Goal: Navigation & Orientation: Find specific page/section

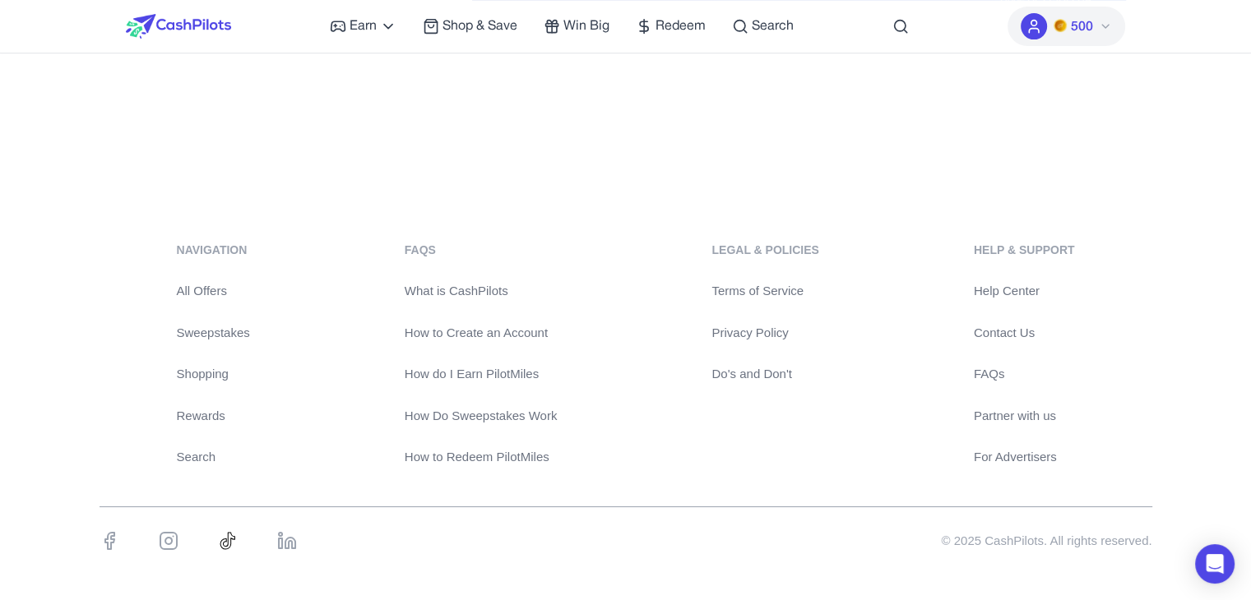
scroll to position [512, 0]
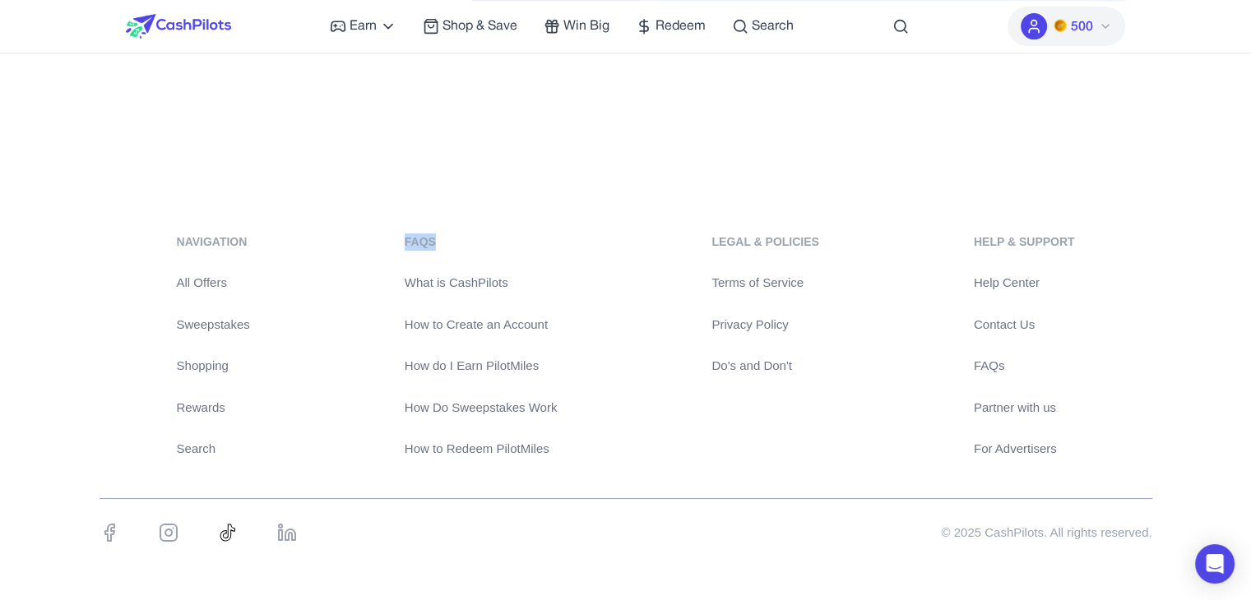
drag, startPoint x: 441, startPoint y: 238, endPoint x: 398, endPoint y: 246, distance: 43.6
click at [398, 246] on div "navigation All Offers Sweepstakes Shopping Rewards Search FAQs What is CashPilo…" at bounding box center [626, 346] width 1053 height 225
copy div "FAQs"
drag, startPoint x: 1077, startPoint y: 241, endPoint x: 951, endPoint y: 255, distance: 127.4
click at [951, 255] on div "navigation All Offers Sweepstakes Shopping Rewards Search FAQs What is CashPilo…" at bounding box center [626, 346] width 1053 height 225
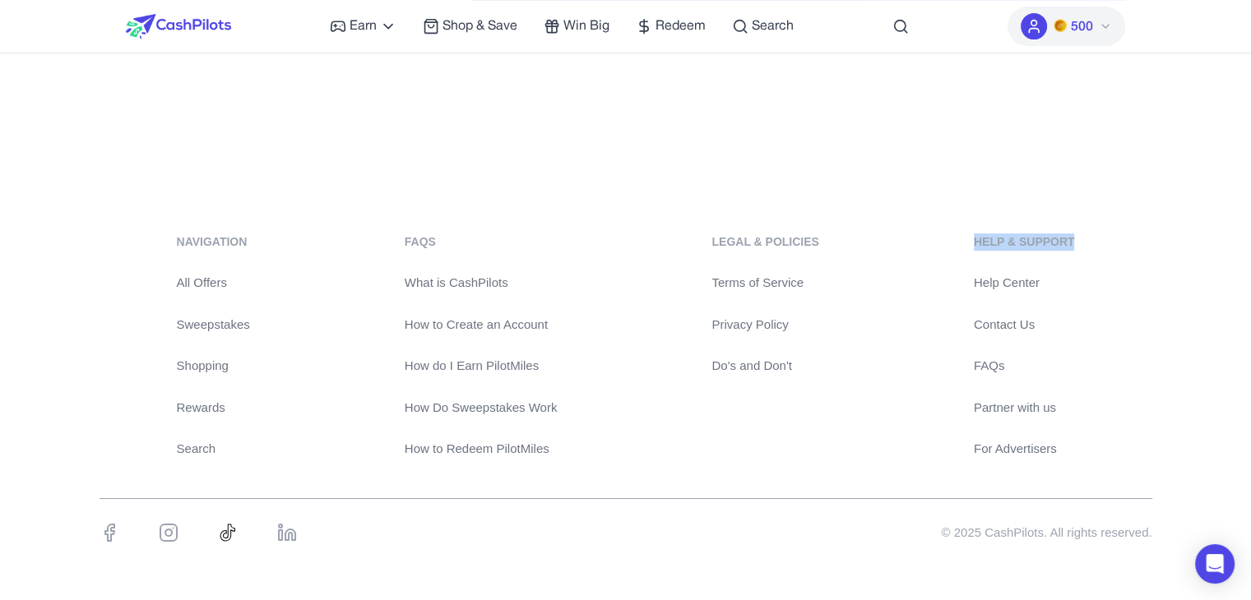
copy div "Help & Support"
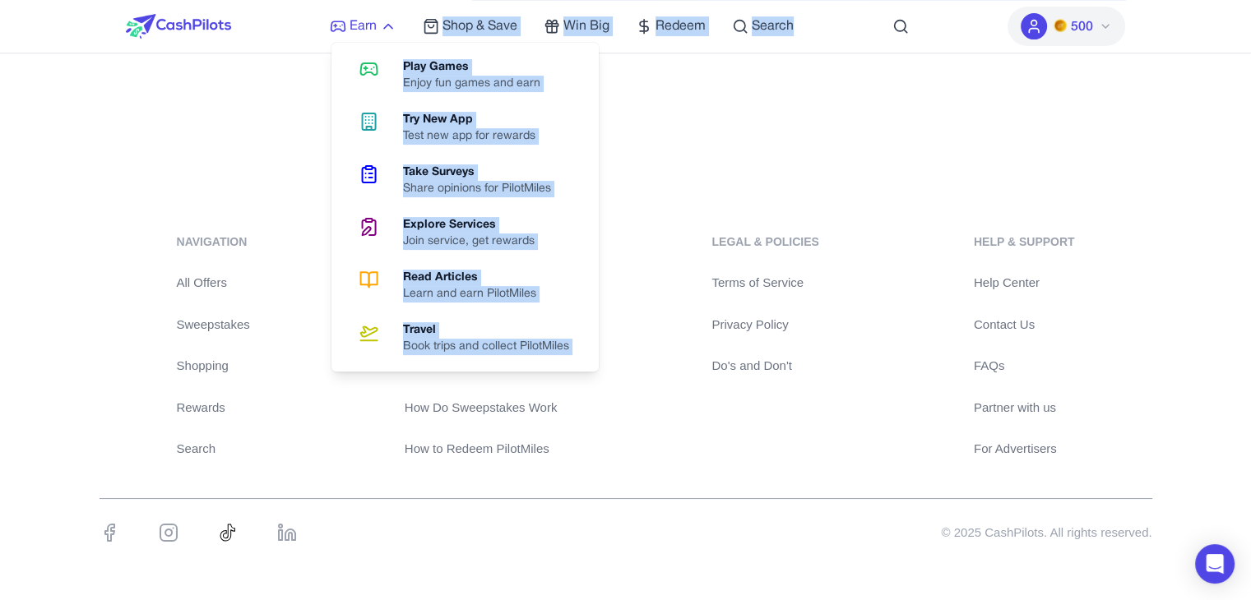
drag, startPoint x: 725, startPoint y: 31, endPoint x: 394, endPoint y: 31, distance: 330.6
click at [394, 31] on div "Earn Play Games Enjoy fun games and earn Try New App Test new app for rewards T…" at bounding box center [626, 26] width 1000 height 53
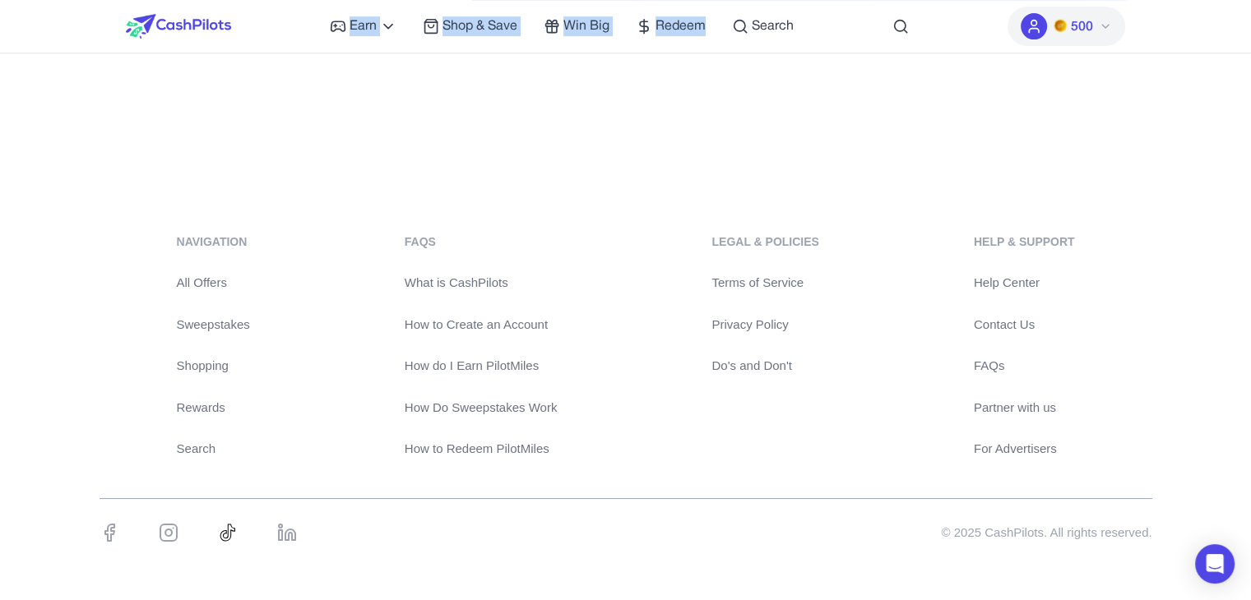
drag, startPoint x: 703, startPoint y: 23, endPoint x: 322, endPoint y: 36, distance: 381.9
click at [322, 36] on div "Earn Play Games Enjoy fun games and earn Try New App Test new app for rewards T…" at bounding box center [626, 26] width 1000 height 53
copy div "Earn Play Games Enjoy fun games and earn Try New App Test new app for rewards T…"
click at [934, 295] on div "navigation All Offers Sweepstakes Shopping Rewards Search FAQs What is CashPilo…" at bounding box center [626, 346] width 1053 height 225
drag, startPoint x: 697, startPoint y: 240, endPoint x: 871, endPoint y: 242, distance: 174.4
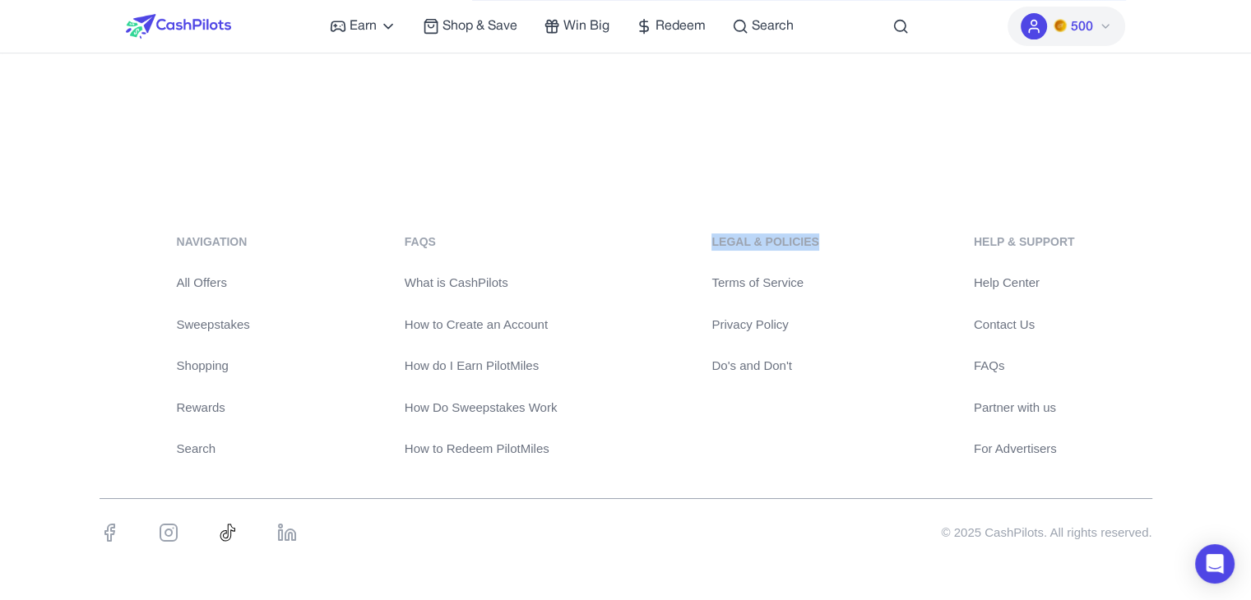
click at [871, 242] on div "navigation All Offers Sweepstakes Shopping Rewards Search FAQs What is CashPilo…" at bounding box center [626, 346] width 1053 height 225
click at [887, 250] on div "navigation All Offers Sweepstakes Shopping Rewards Search FAQs What is CashPilo…" at bounding box center [626, 346] width 1053 height 225
drag, startPoint x: 822, startPoint y: 238, endPoint x: 705, endPoint y: 249, distance: 117.4
click at [705, 249] on div "navigation All Offers Sweepstakes Shopping Rewards Search FAQs What is CashPilo…" at bounding box center [626, 346] width 1053 height 225
copy div "Legal & Policies"
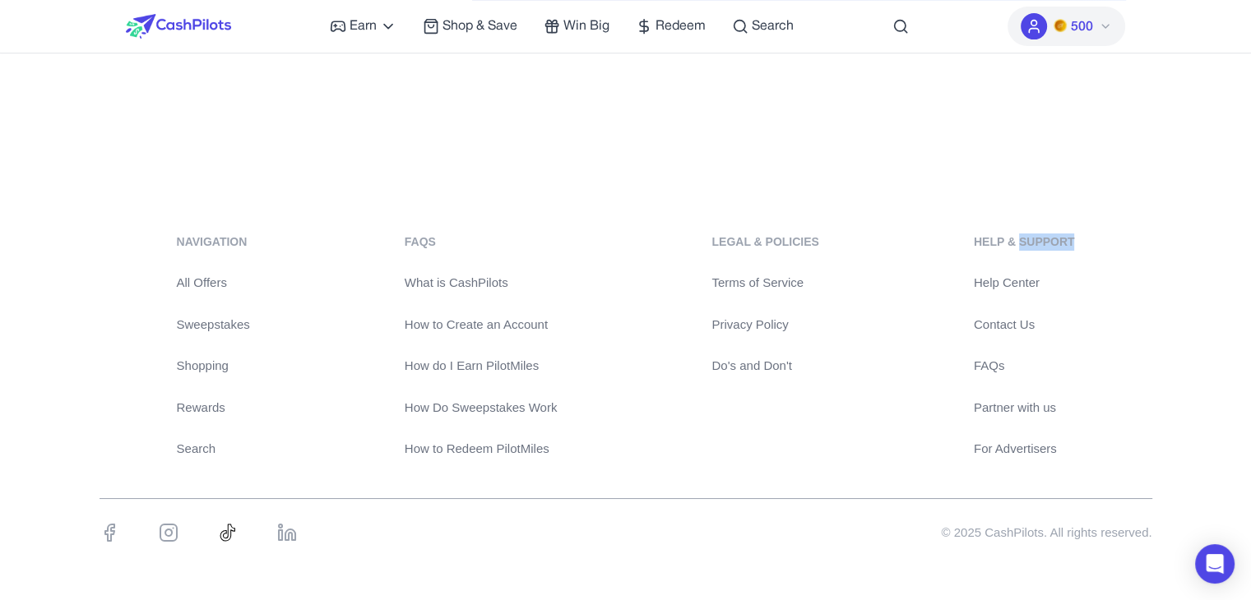
drag, startPoint x: 1054, startPoint y: 248, endPoint x: 1022, endPoint y: 246, distance: 31.3
click at [1022, 246] on div "navigation All Offers Sweepstakes Shopping Rewards Search FAQs What is CashPilo…" at bounding box center [626, 346] width 1053 height 225
copy div "Support"
drag, startPoint x: 970, startPoint y: 320, endPoint x: 1058, endPoint y: 321, distance: 88.0
click at [1058, 321] on div "navigation All Offers Sweepstakes Shopping Rewards Search FAQs What is CashPilo…" at bounding box center [626, 346] width 1053 height 225
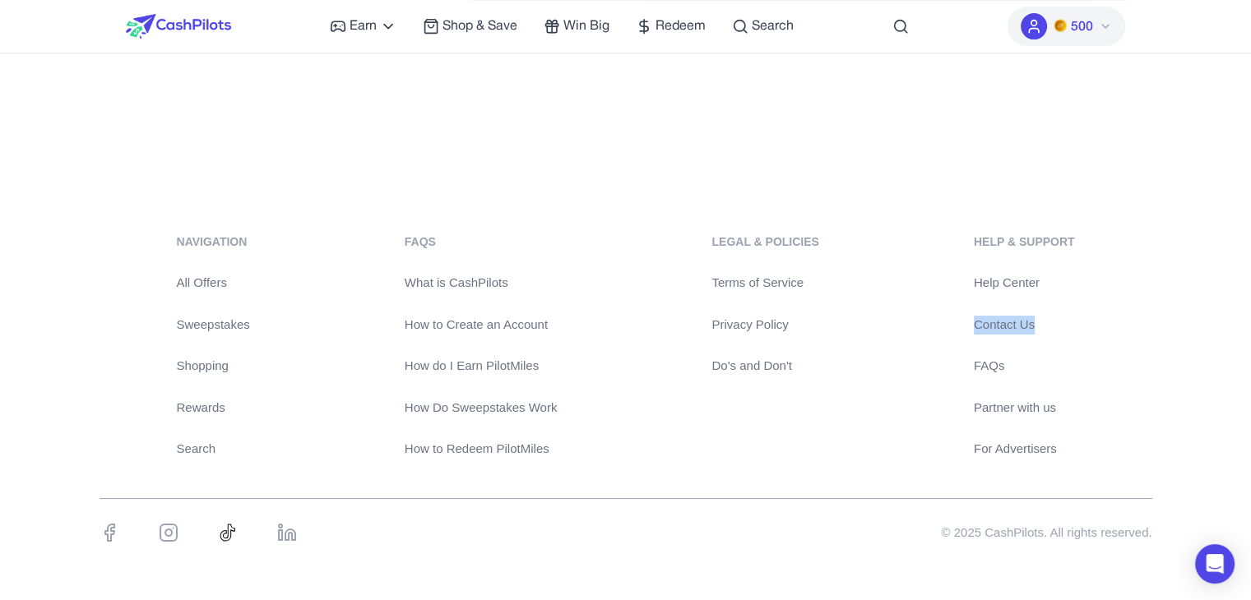
copy link "Contact Us"
drag, startPoint x: 973, startPoint y: 409, endPoint x: 1087, endPoint y: 410, distance: 114.3
click at [1087, 410] on div "navigation All Offers Sweepstakes Shopping Rewards Search FAQs What is CashPilo…" at bounding box center [626, 346] width 1053 height 225
copy link "Partner with us"
drag, startPoint x: 1016, startPoint y: 450, endPoint x: 970, endPoint y: 451, distance: 46.1
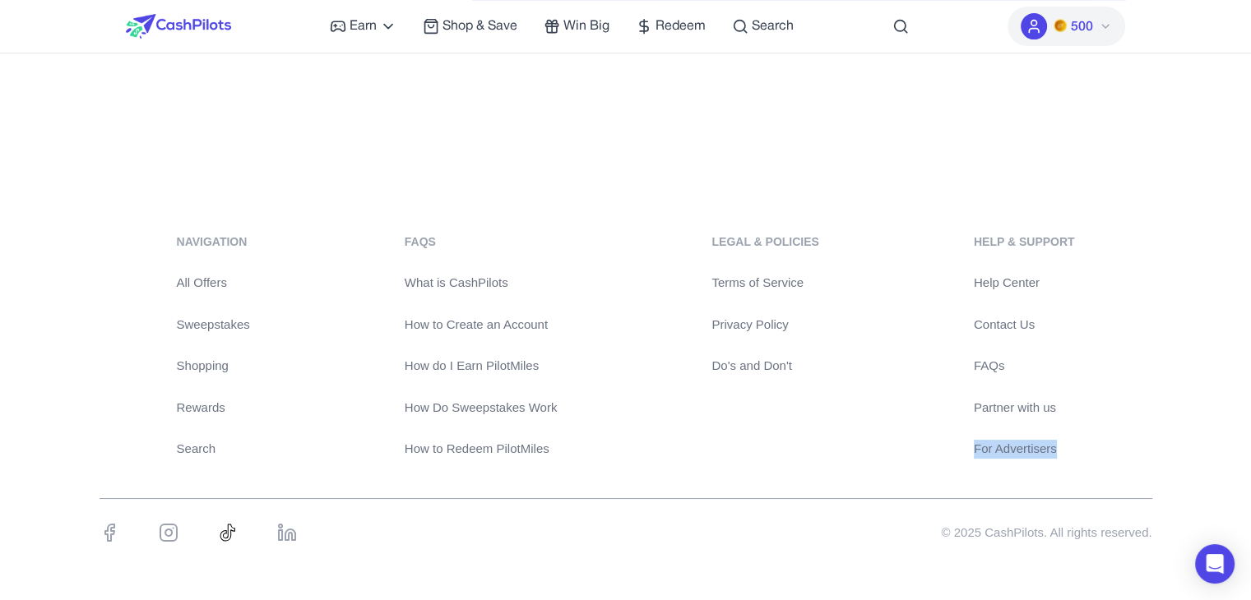
click at [970, 451] on div "navigation All Offers Sweepstakes Shopping Rewards Search FAQs What is CashPilo…" at bounding box center [626, 346] width 1053 height 225
copy link "For Advertisers"
click at [897, 477] on div "navigation All Offers Sweepstakes Shopping Rewards Search FAQs What is CashPilo…" at bounding box center [625, 397] width 1251 height 407
drag, startPoint x: 212, startPoint y: 27, endPoint x: 165, endPoint y: 33, distance: 47.2
click at [161, 29] on div "Earn Play Games Enjoy fun games and earn Try New App Test new app for rewards T…" at bounding box center [626, 26] width 1000 height 53
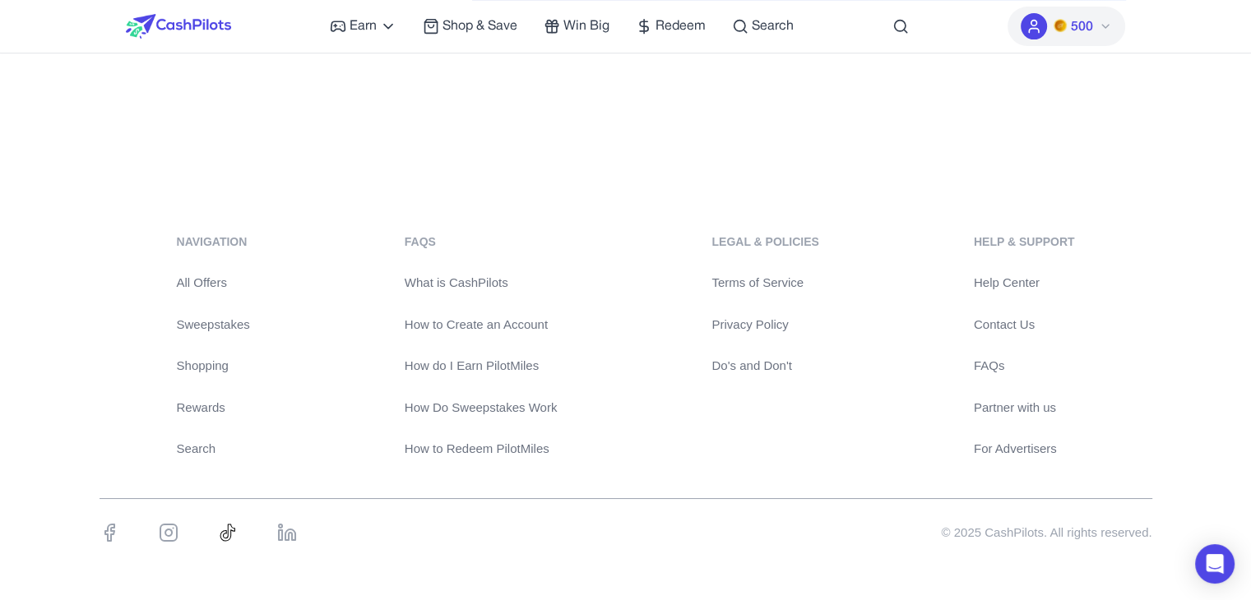
click at [253, 49] on div "Earn Play Games Enjoy fun games and earn Try New App Test new app for rewards T…" at bounding box center [626, 26] width 1000 height 53
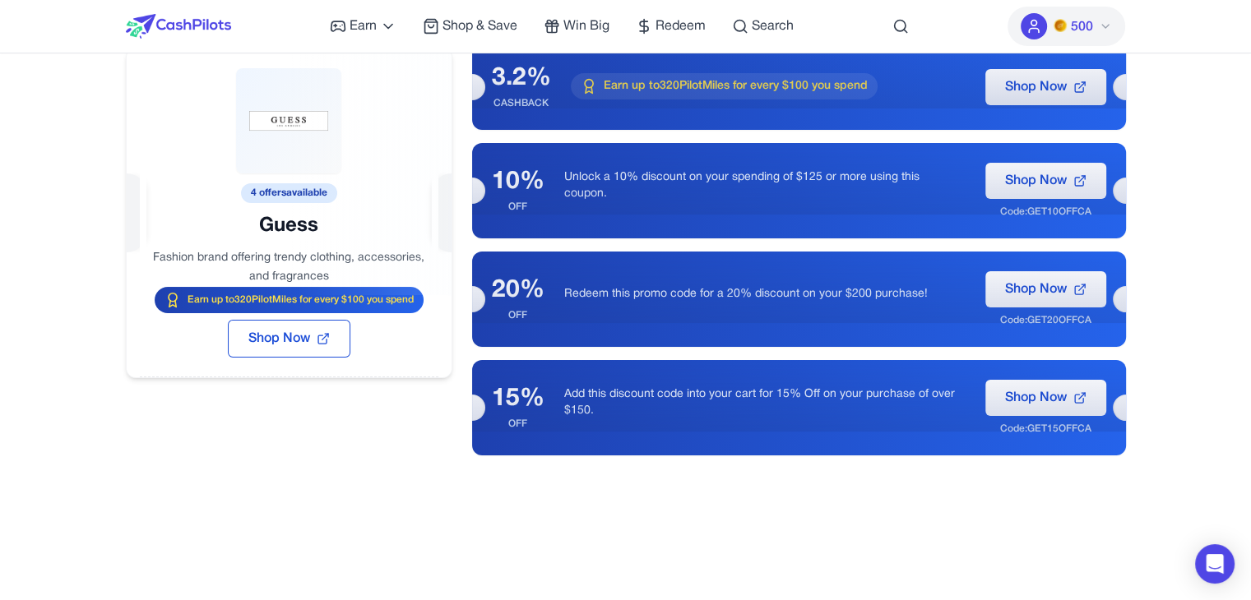
scroll to position [0, 0]
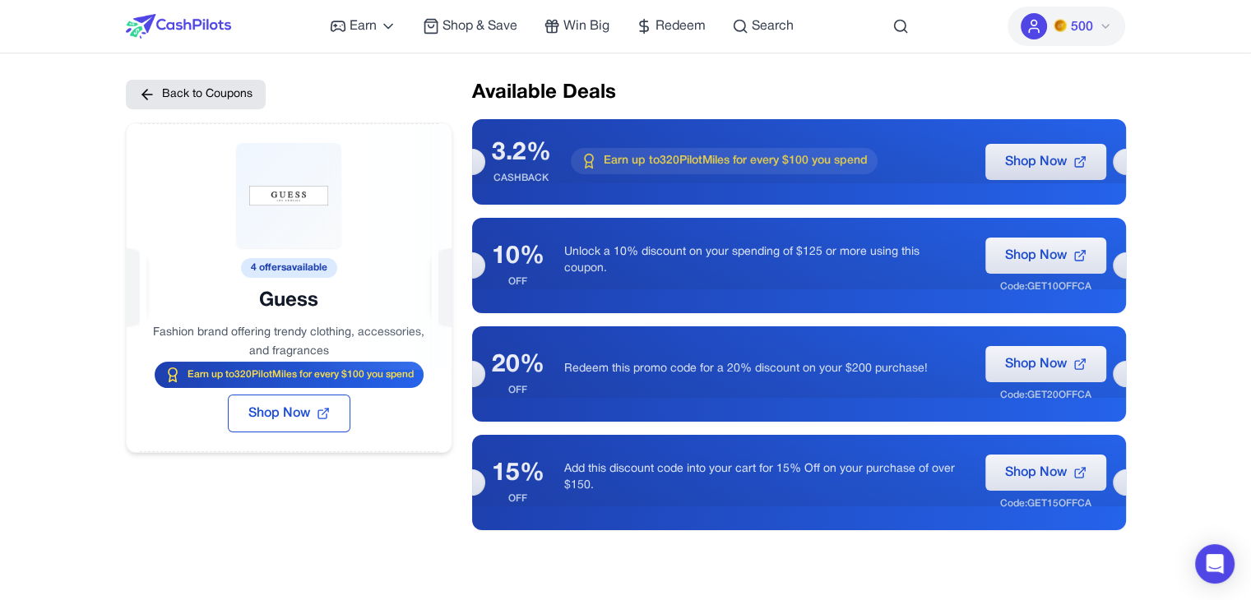
drag, startPoint x: 319, startPoint y: 300, endPoint x: 235, endPoint y: 300, distance: 83.9
click at [235, 300] on div at bounding box center [289, 246] width 325 height 247
drag, startPoint x: 260, startPoint y: 303, endPoint x: 336, endPoint y: 303, distance: 75.7
click at [336, 303] on div at bounding box center [289, 246] width 325 height 247
click at [291, 303] on div at bounding box center [289, 246] width 325 height 247
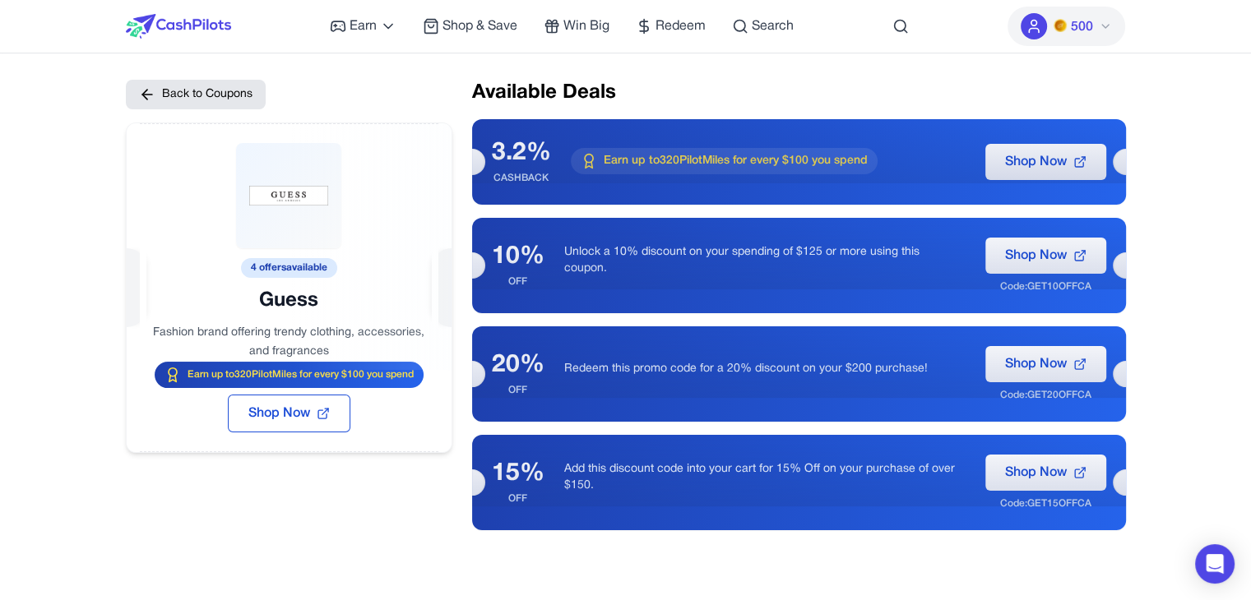
drag, startPoint x: 316, startPoint y: 191, endPoint x: 256, endPoint y: 199, distance: 60.6
click at [256, 199] on div at bounding box center [289, 246] width 325 height 247
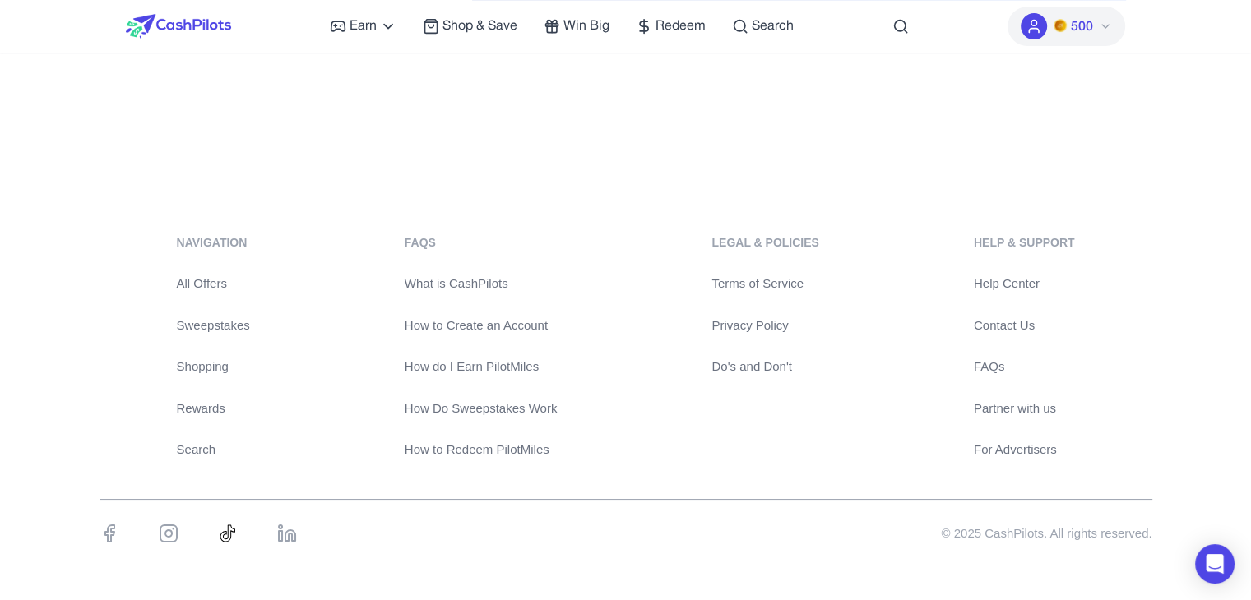
scroll to position [512, 0]
click at [206, 361] on link "Shopping" at bounding box center [213, 366] width 73 height 19
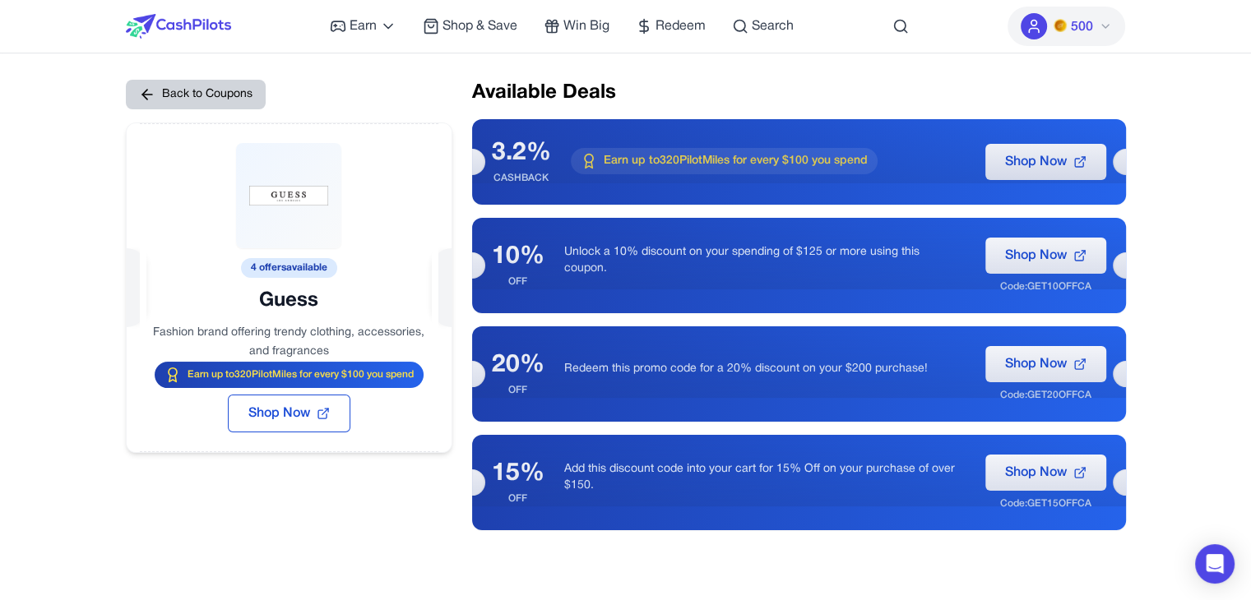
click at [204, 91] on button "Back to Coupons" at bounding box center [196, 95] width 140 height 30
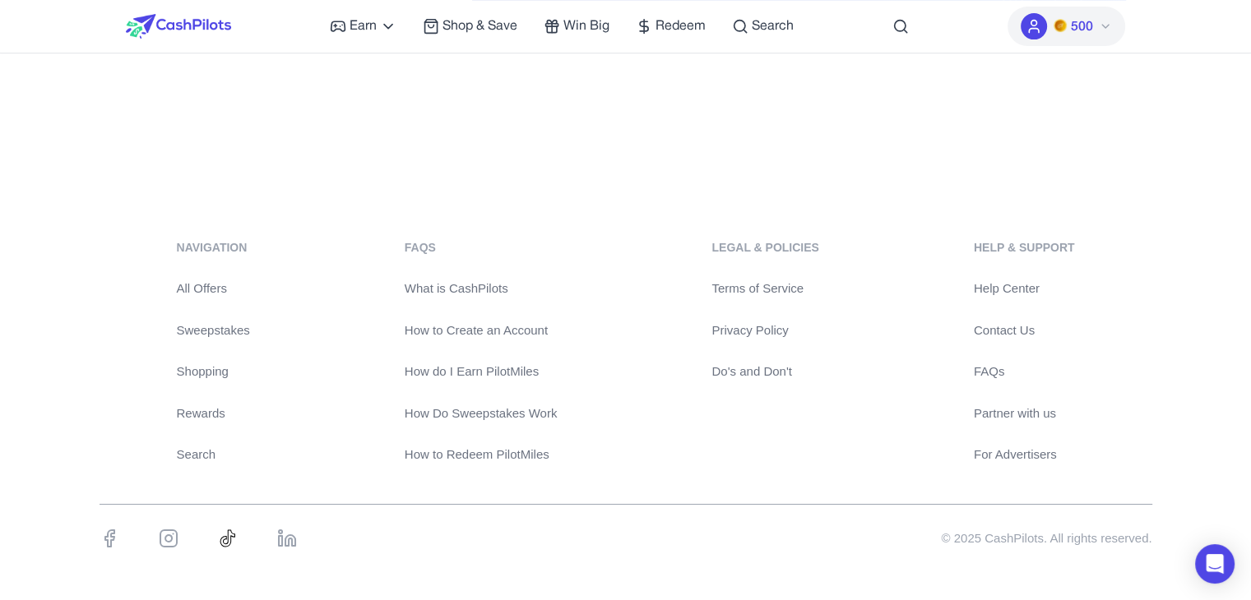
scroll to position [512, 0]
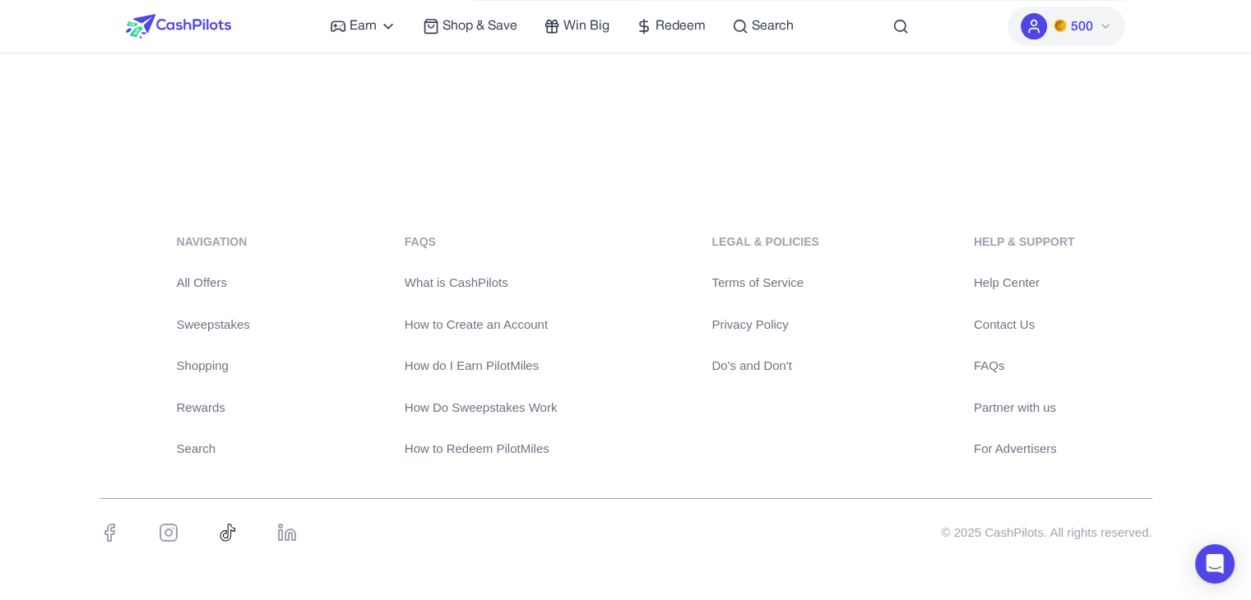
click at [199, 363] on link "Shopping" at bounding box center [213, 366] width 73 height 19
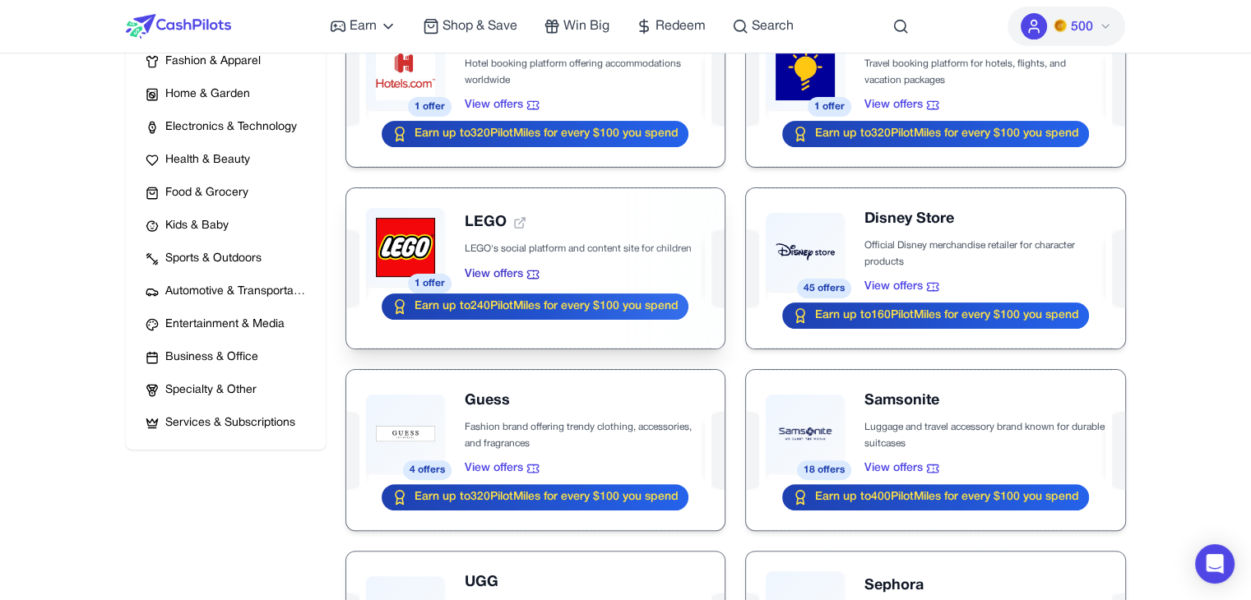
scroll to position [411, 0]
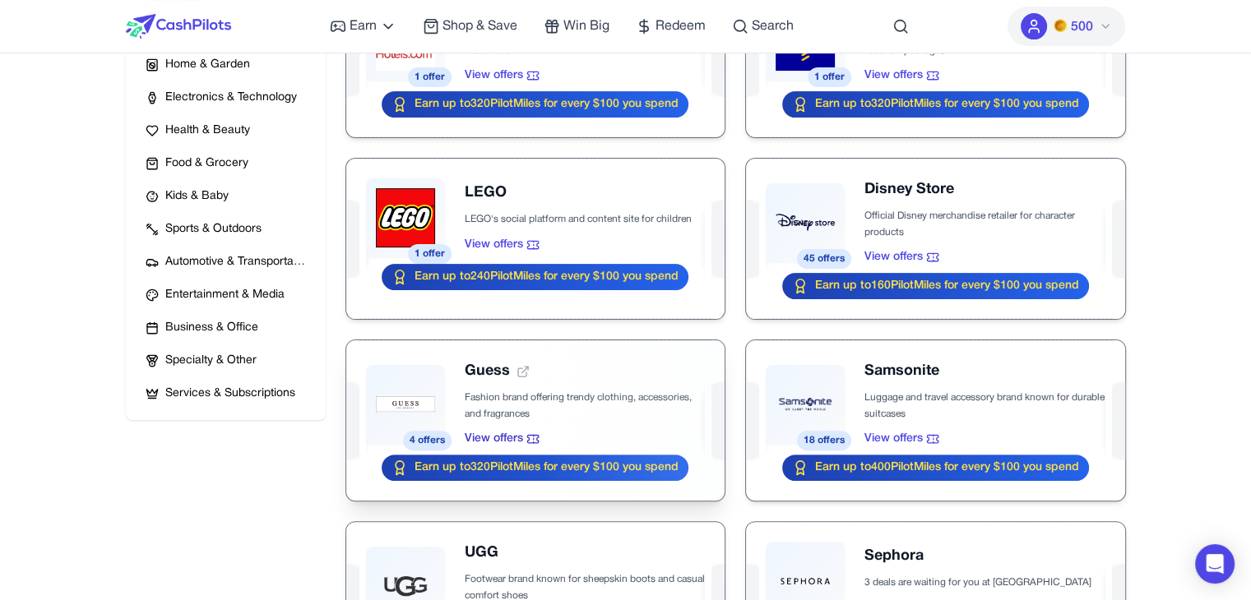
click at [405, 411] on div at bounding box center [535, 421] width 378 height 160
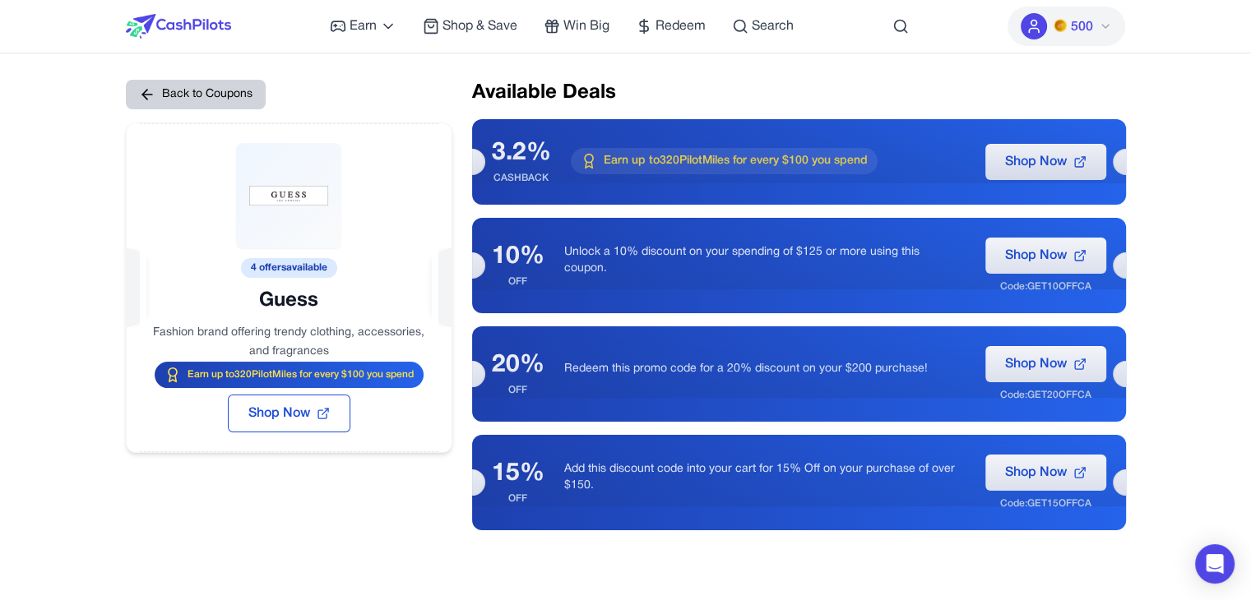
click at [164, 95] on button "Back to Coupons" at bounding box center [196, 95] width 140 height 30
drag, startPoint x: 266, startPoint y: 95, endPoint x: 250, endPoint y: 95, distance: 16.5
click at [250, 95] on div "Back to Coupons 4 offers available Guess Fashion brand offering trendy clothing…" at bounding box center [289, 305] width 327 height 451
copy button "Back to Coupons"
click at [1091, 82] on h2 "Available Deals" at bounding box center [799, 93] width 654 height 26
